Goal: Browse casually: Explore the website without a specific task or goal

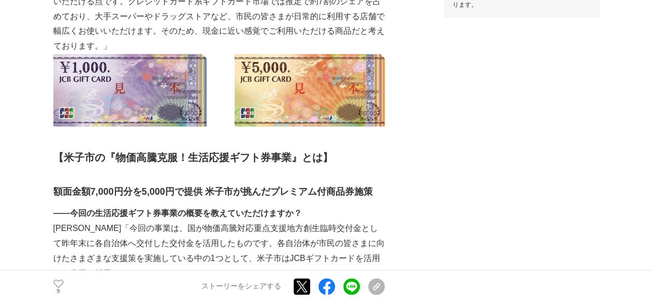
scroll to position [518, 0]
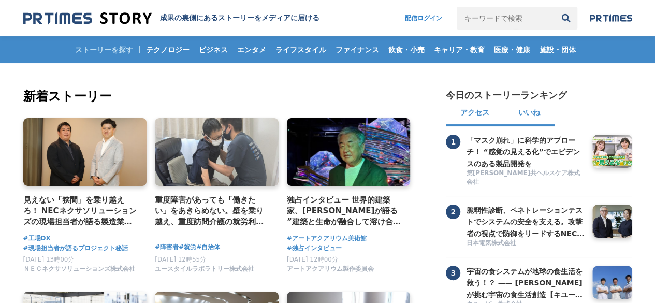
click at [524, 108] on button "いいね" at bounding box center [529, 114] width 51 height 25
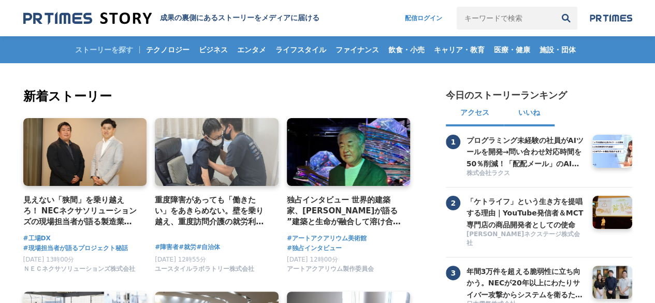
click at [475, 110] on button "アクセス" at bounding box center [475, 114] width 58 height 25
